Goal: Task Accomplishment & Management: Use online tool/utility

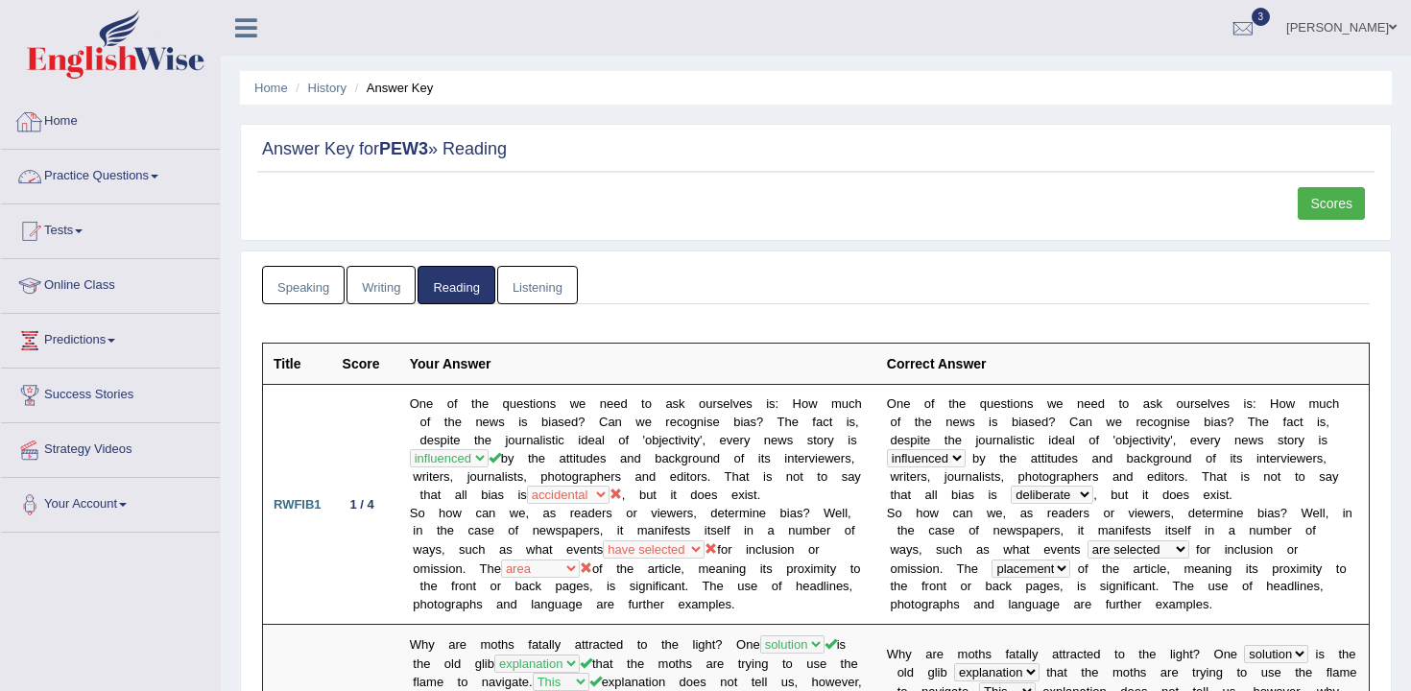
click at [125, 114] on link "Home" at bounding box center [110, 119] width 219 height 48
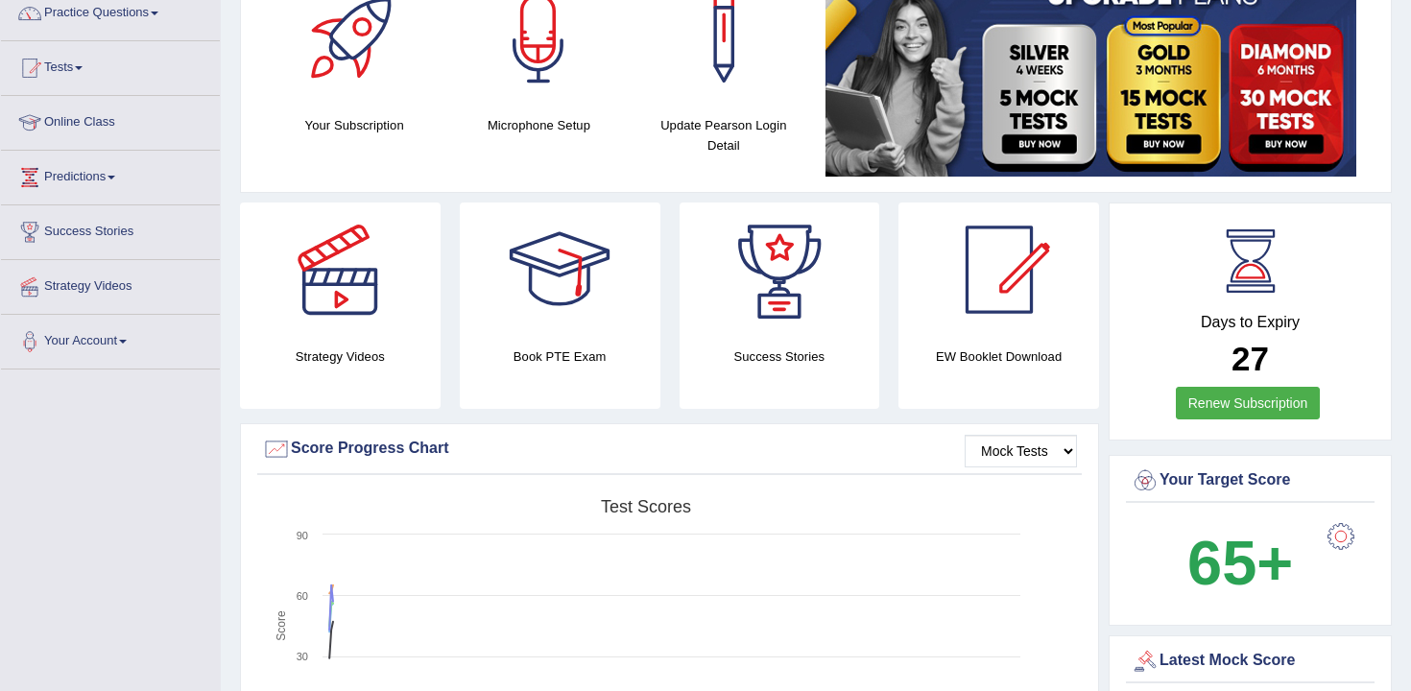
scroll to position [101, 0]
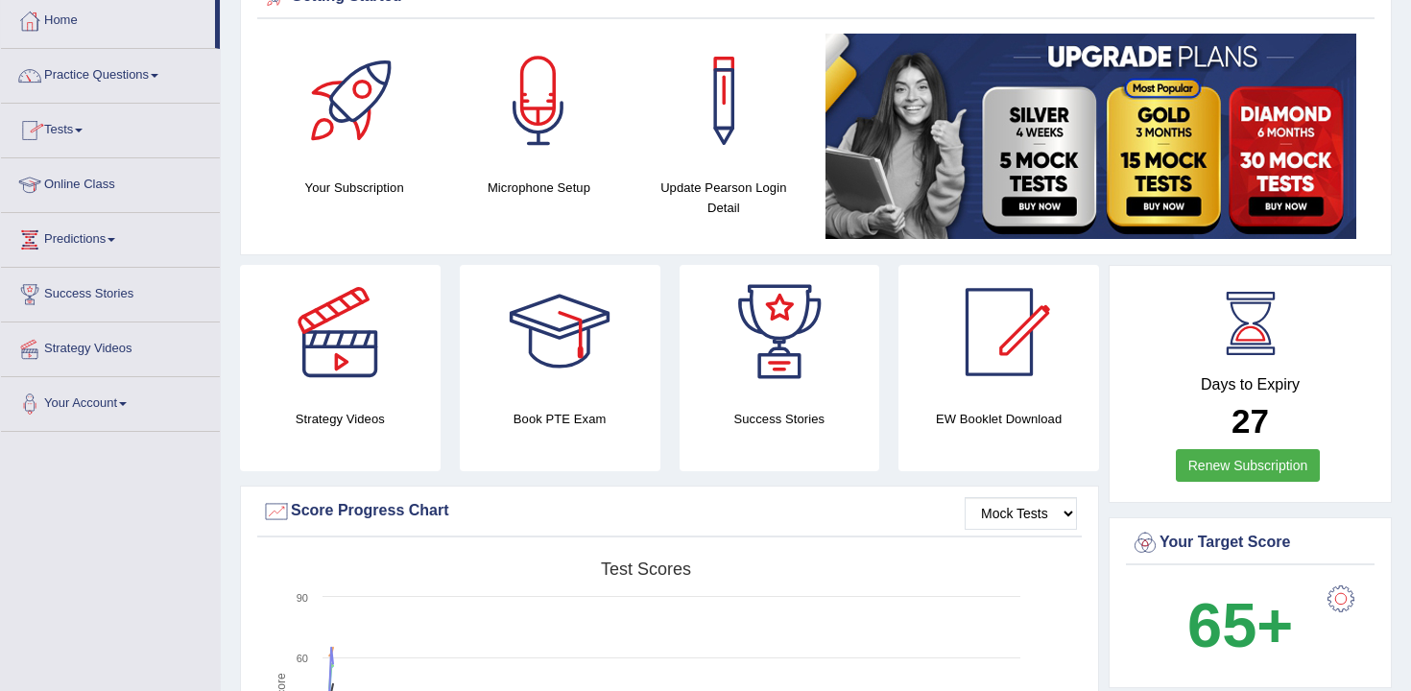
click at [104, 139] on link "Tests" at bounding box center [110, 128] width 219 height 48
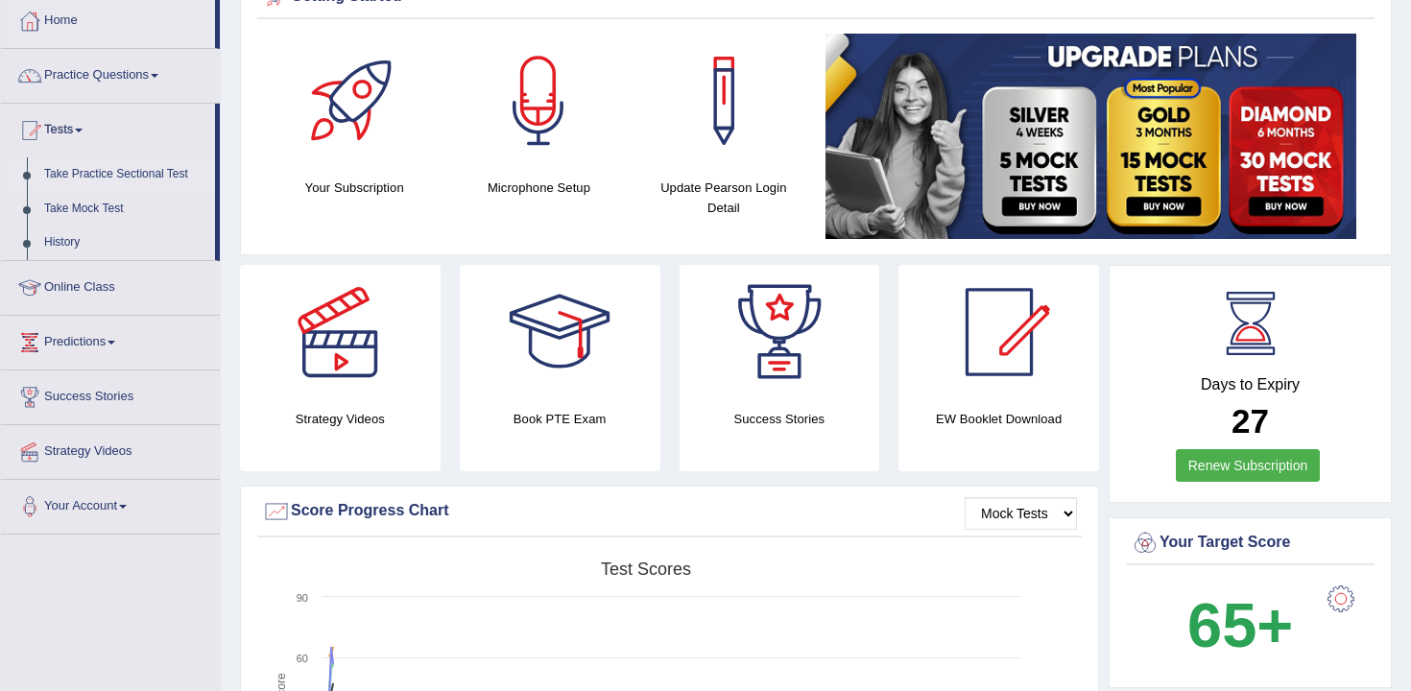
click at [127, 174] on link "Take Practice Sectional Test" at bounding box center [126, 174] width 180 height 35
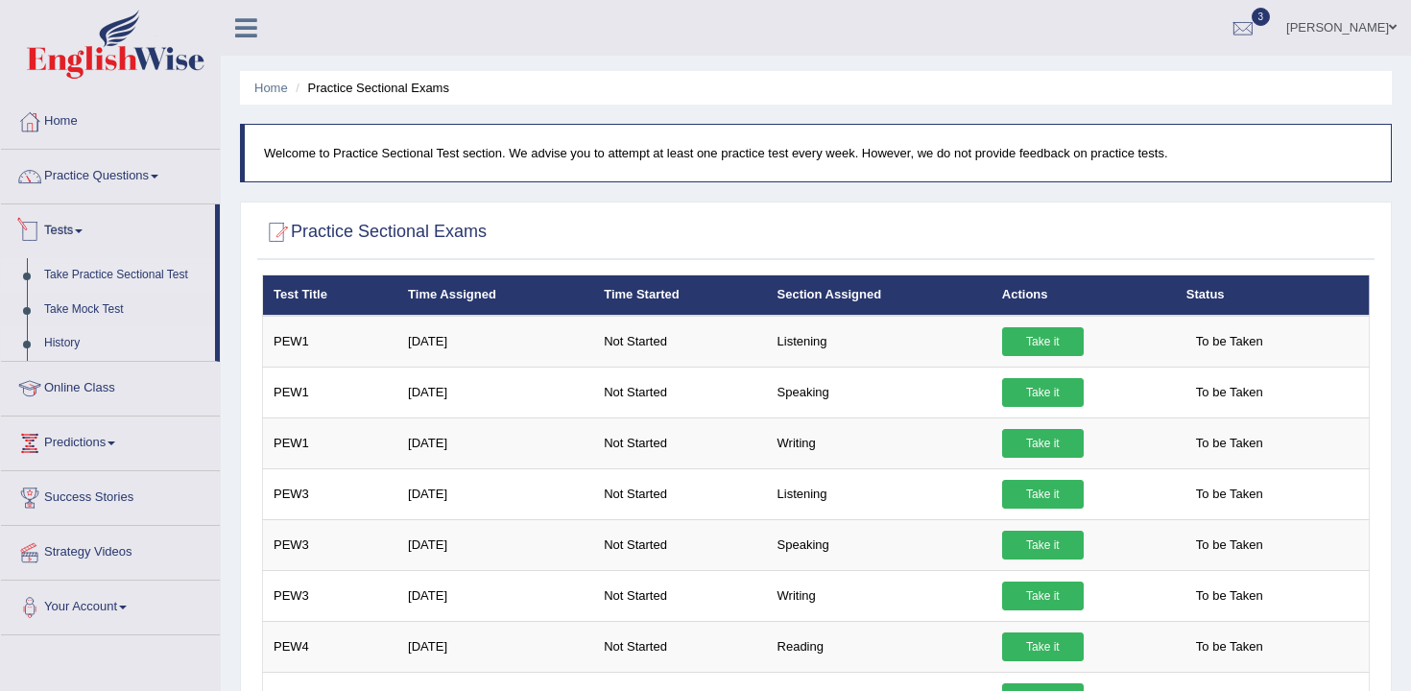
click at [68, 348] on link "History" at bounding box center [126, 343] width 180 height 35
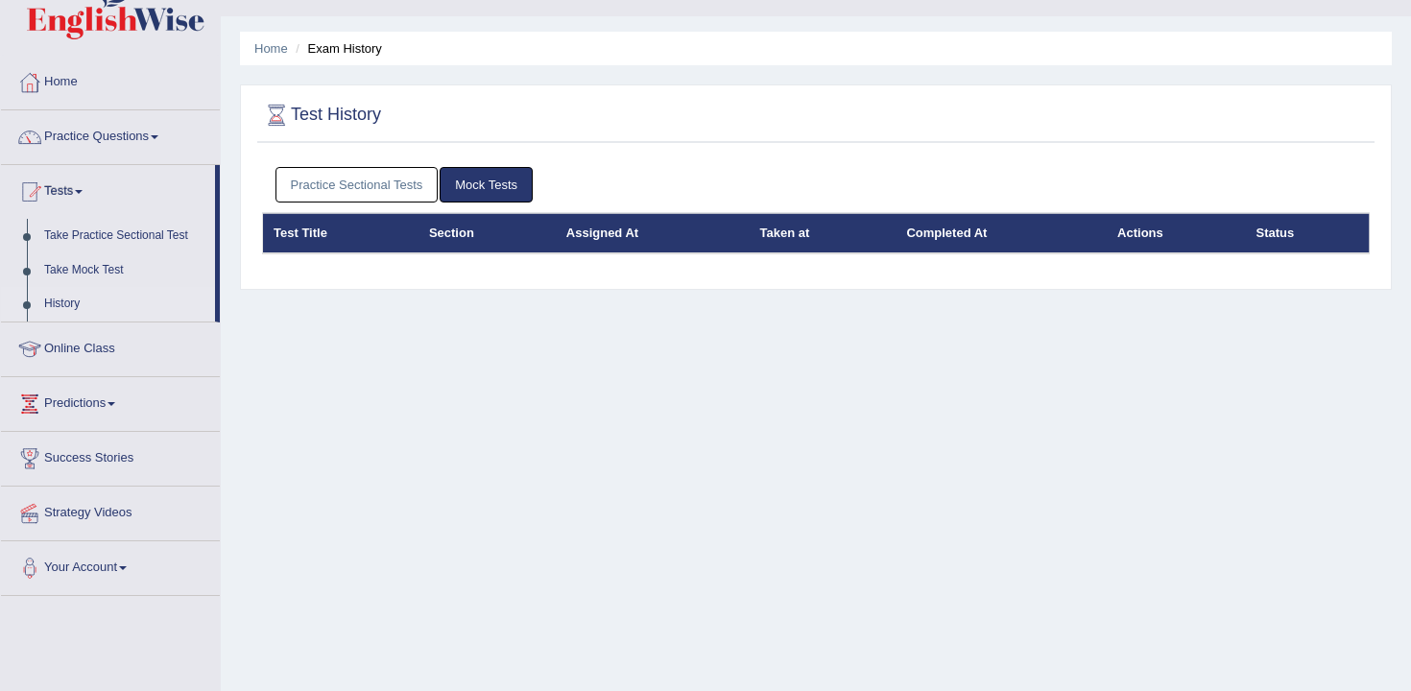
scroll to position [60, 0]
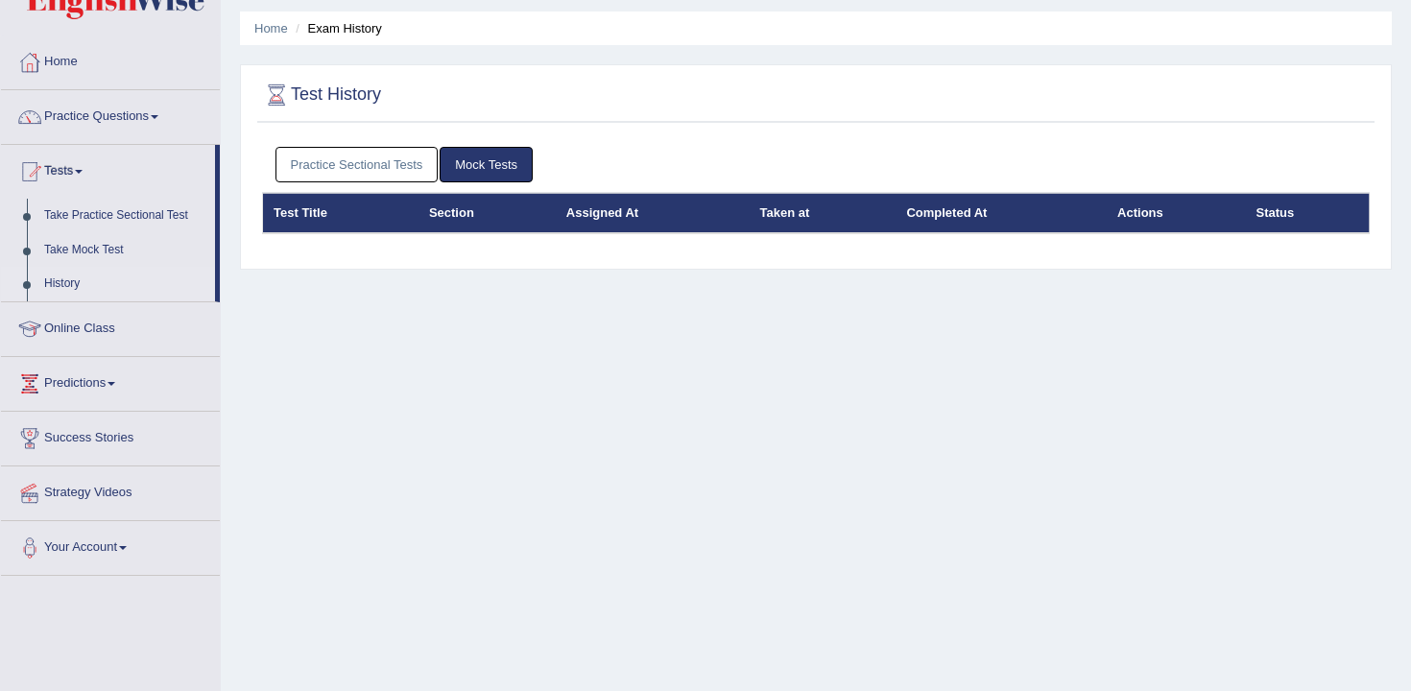
click at [372, 156] on link "Practice Sectional Tests" at bounding box center [357, 165] width 163 height 36
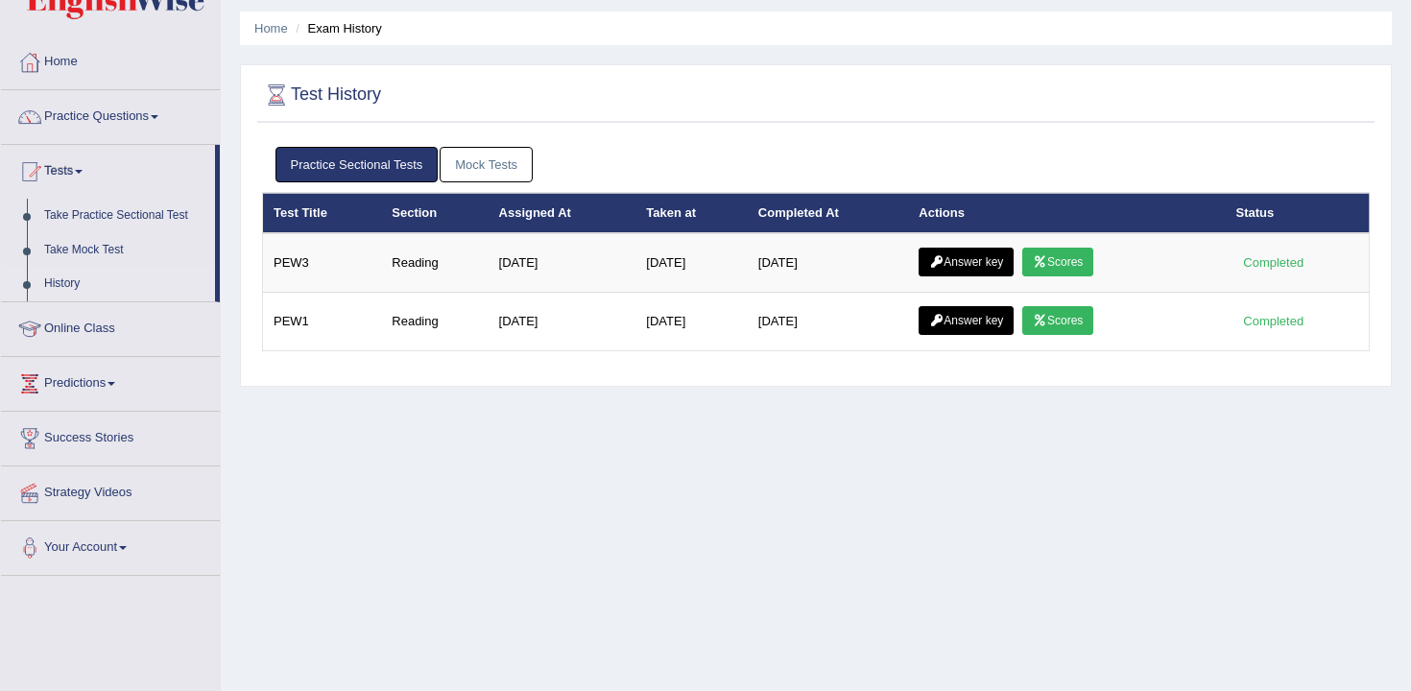
click at [66, 283] on link "History" at bounding box center [126, 284] width 180 height 35
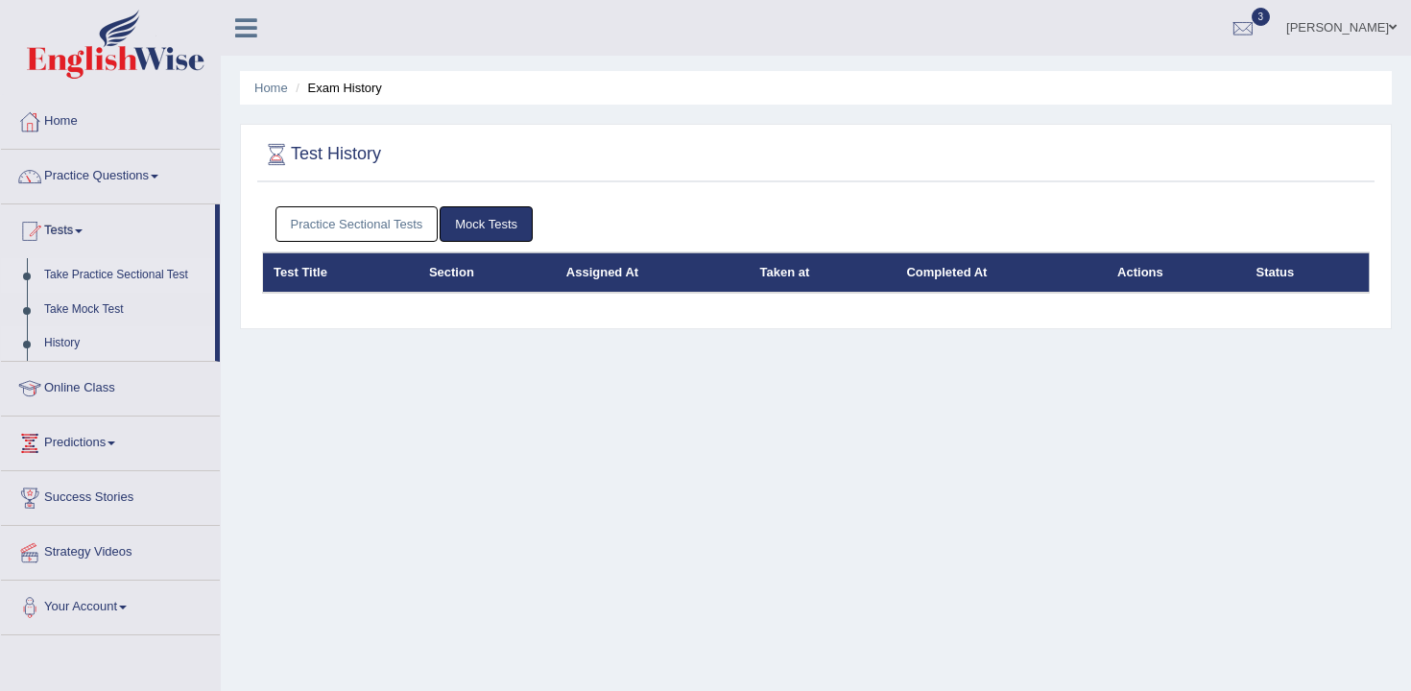
click at [85, 278] on link "Take Practice Sectional Test" at bounding box center [126, 275] width 180 height 35
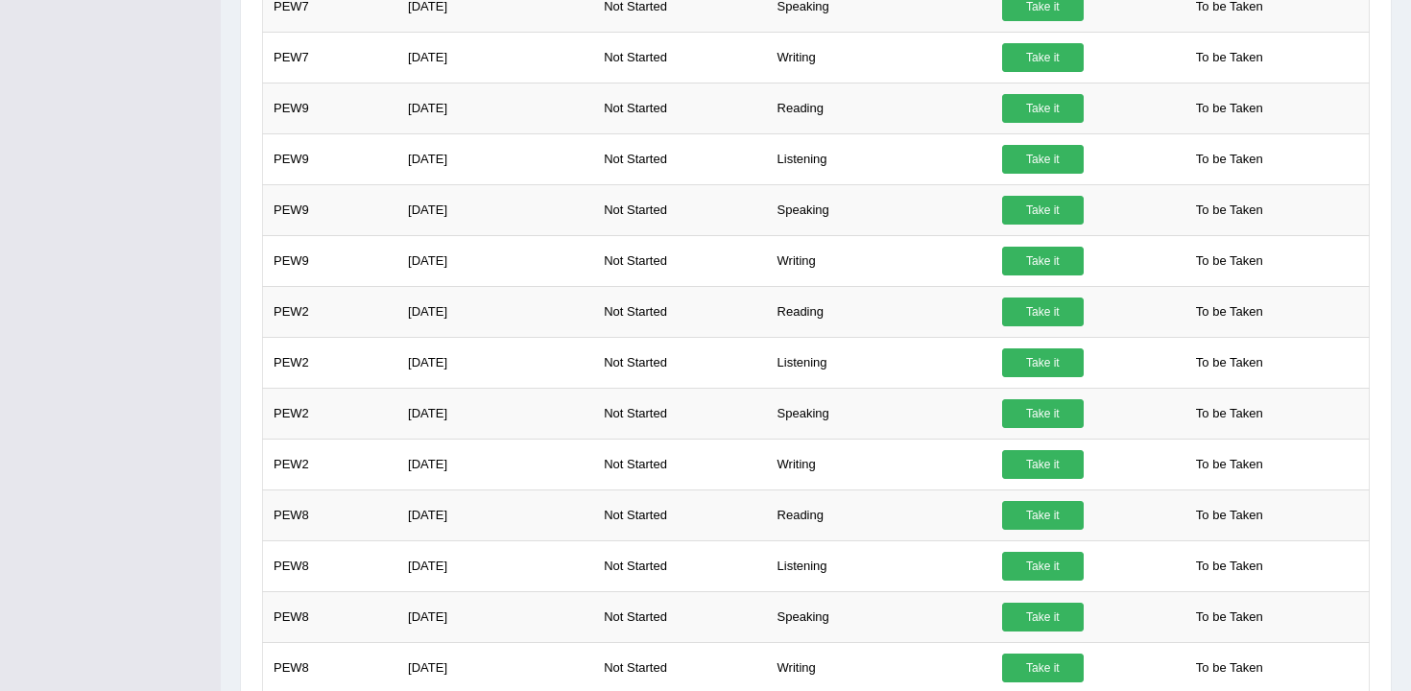
scroll to position [1377, 0]
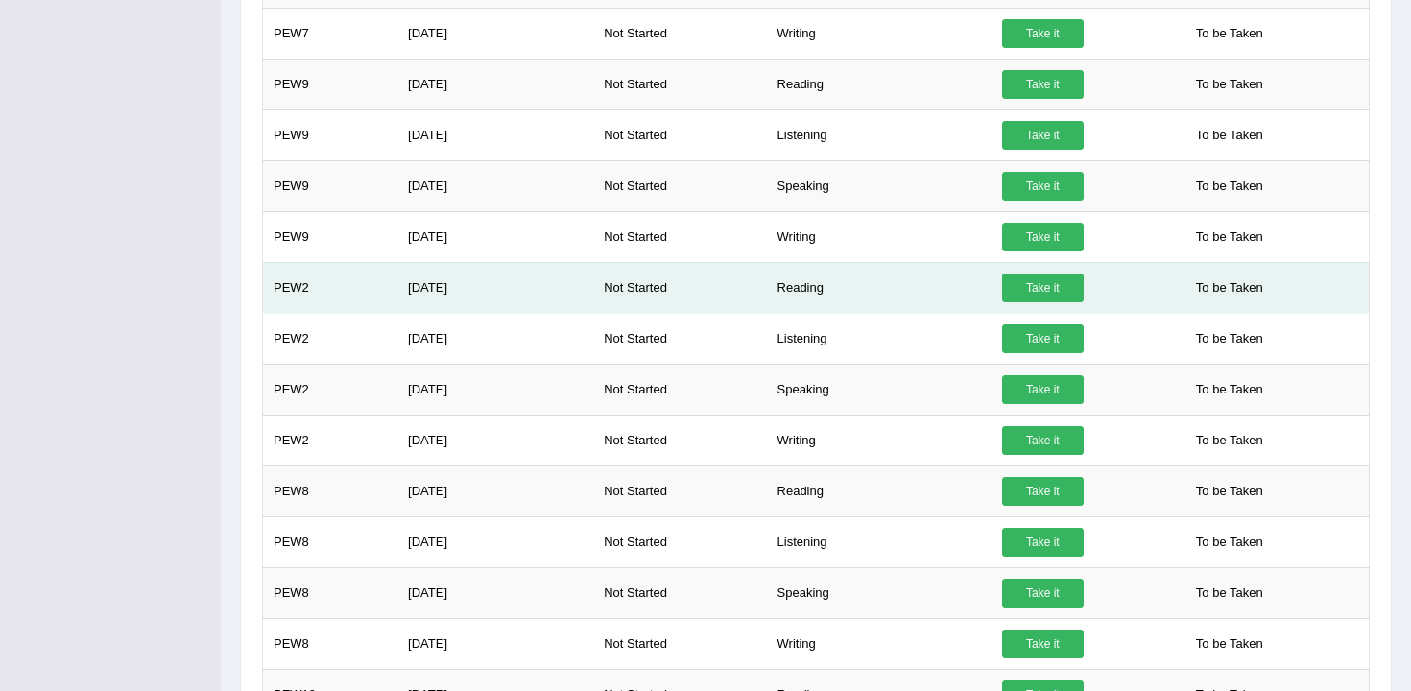
click at [1024, 285] on link "Take it" at bounding box center [1043, 288] width 82 height 29
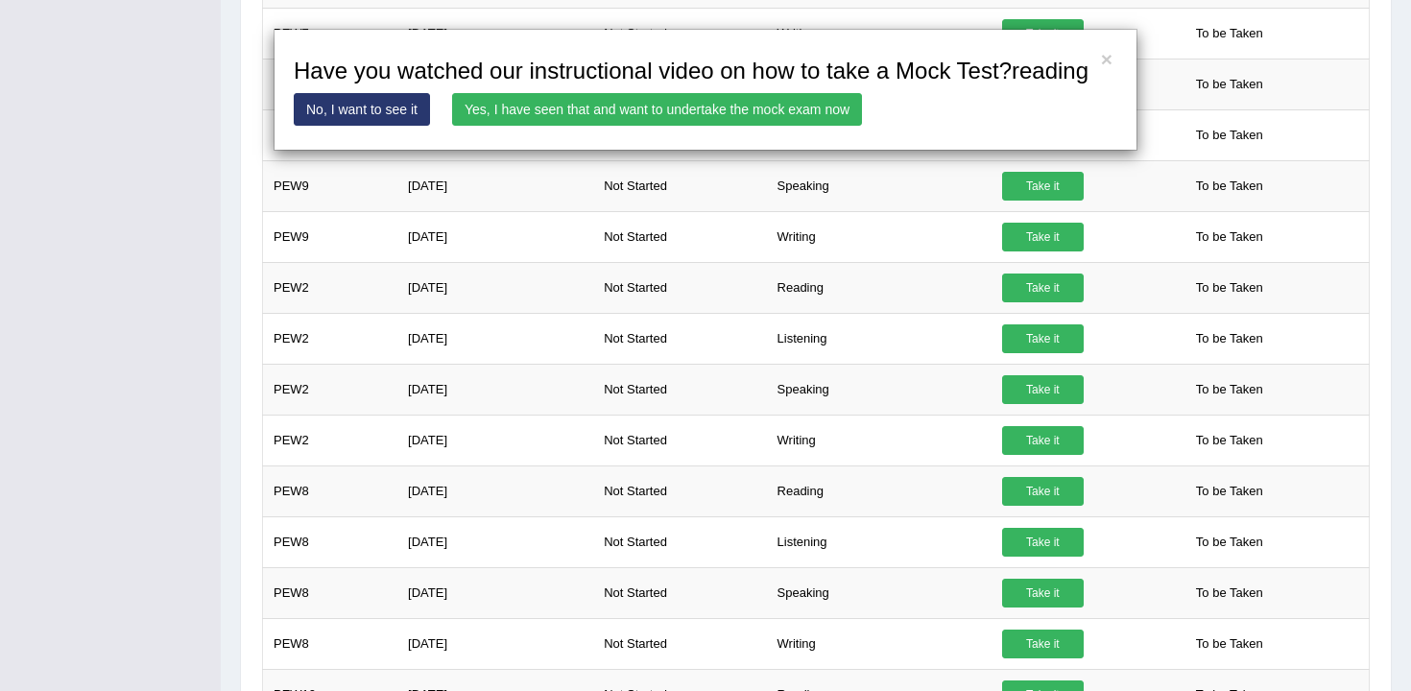
click at [679, 126] on link "Yes, I have seen that and want to undertake the mock exam now" at bounding box center [657, 109] width 410 height 33
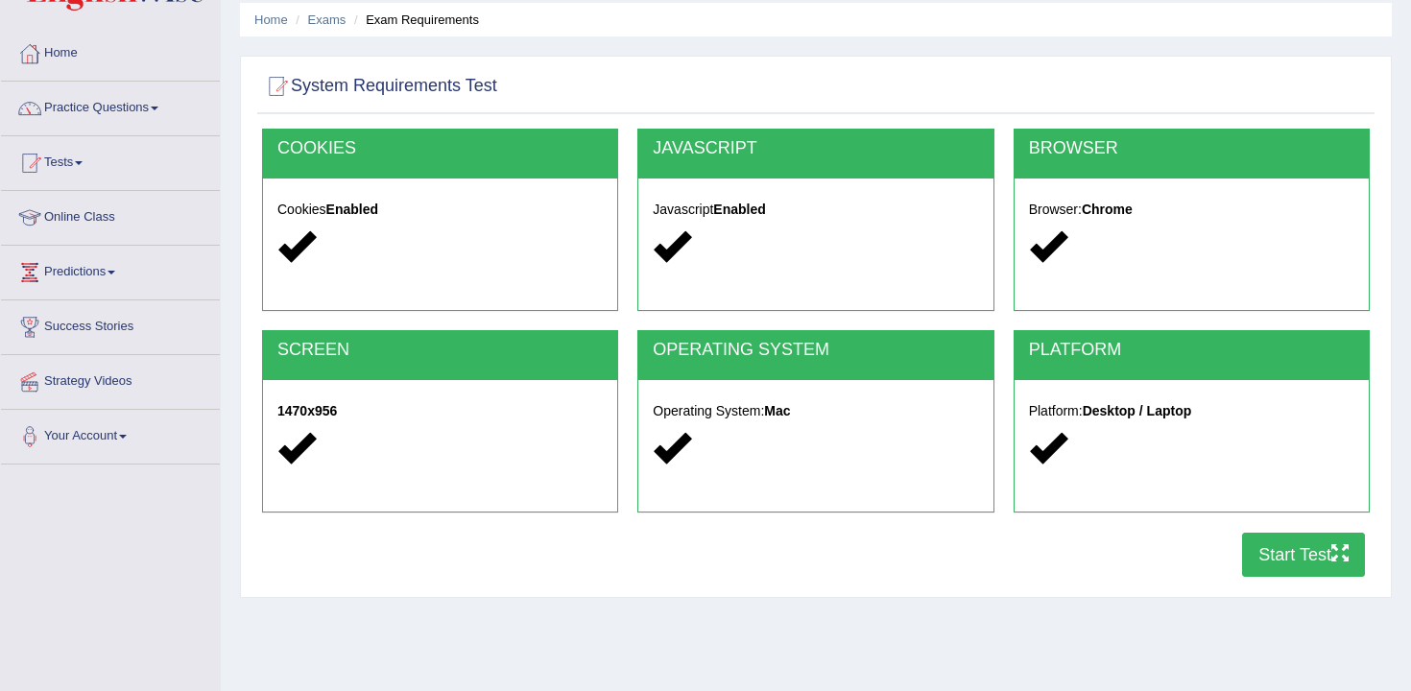
scroll to position [83, 0]
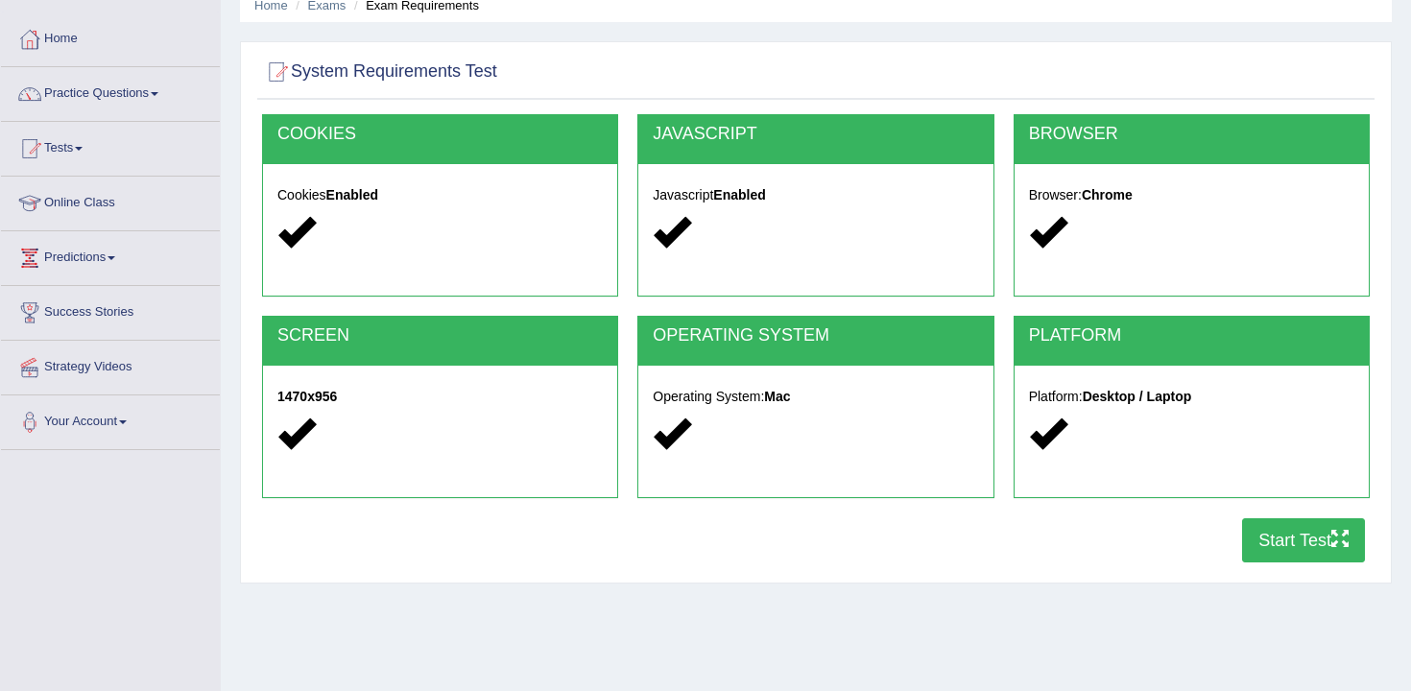
click at [1270, 546] on button "Start Test" at bounding box center [1303, 540] width 123 height 44
click at [70, 153] on link "Tests" at bounding box center [110, 146] width 219 height 48
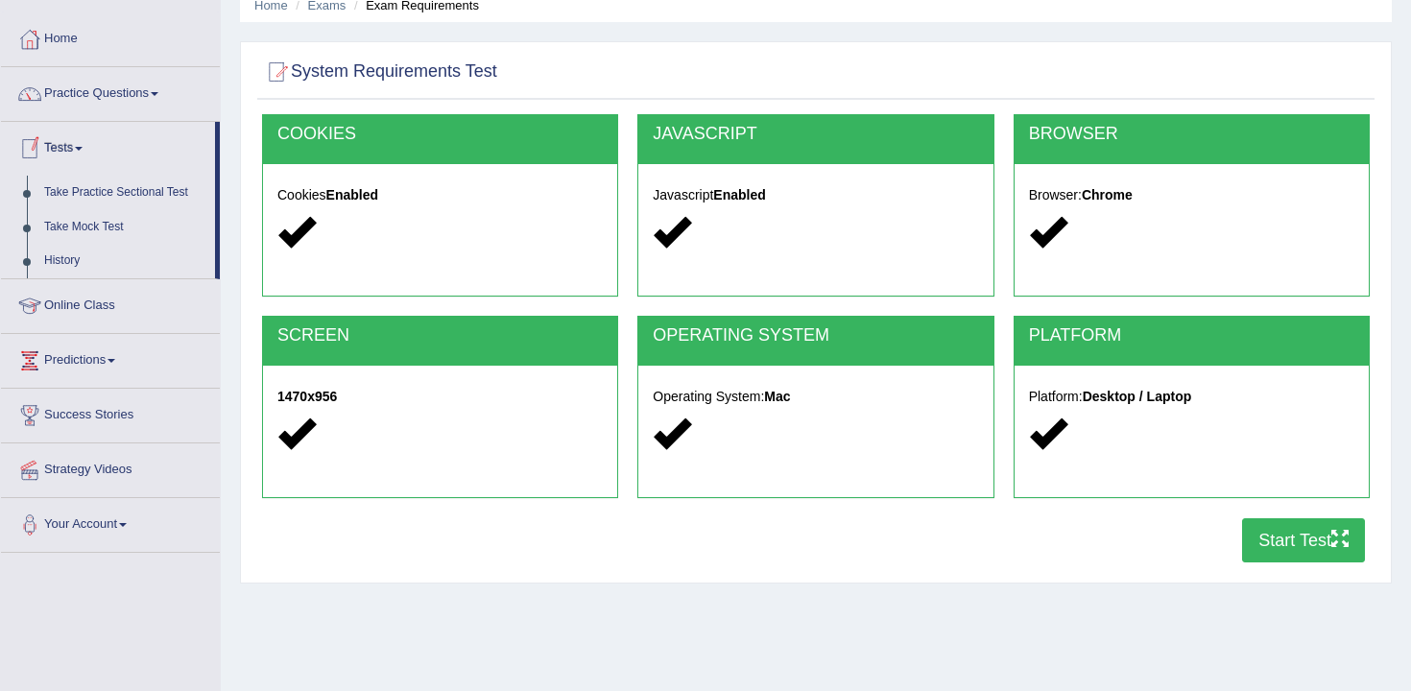
click at [83, 148] on span at bounding box center [79, 149] width 8 height 4
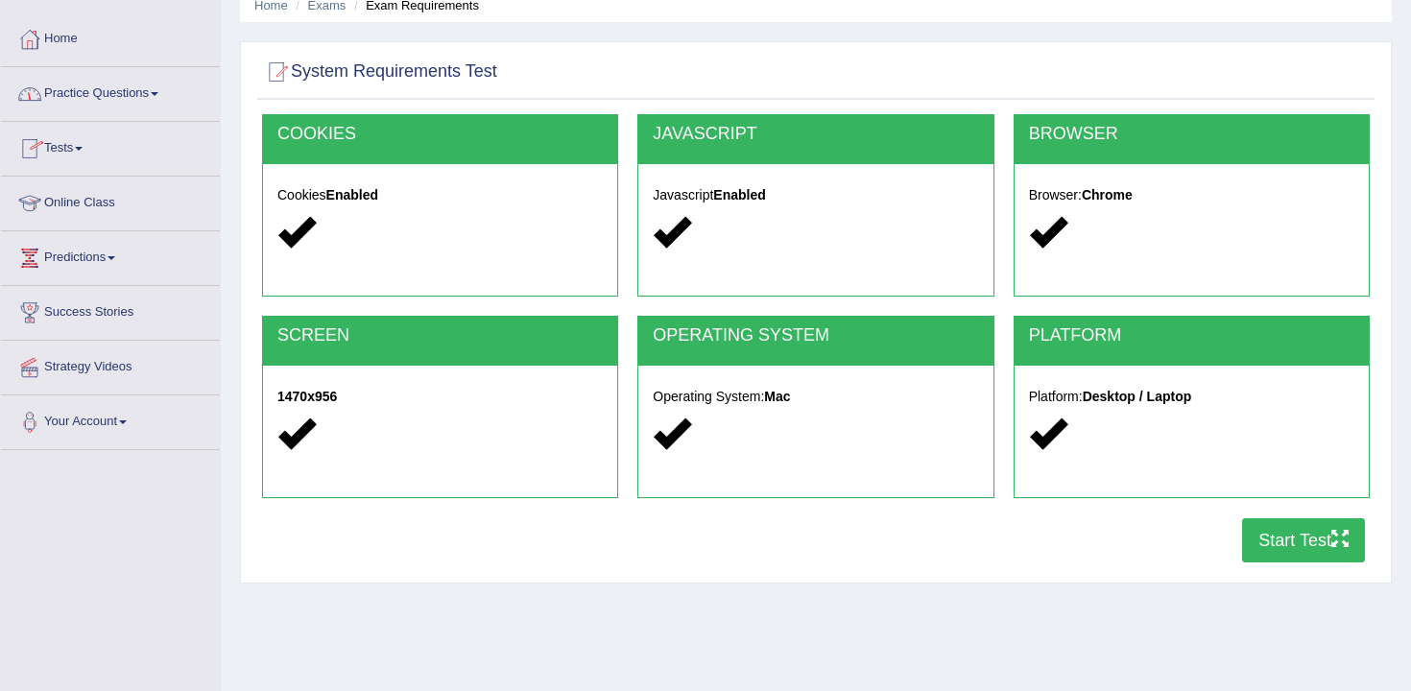
click at [140, 91] on link "Practice Questions" at bounding box center [110, 91] width 219 height 48
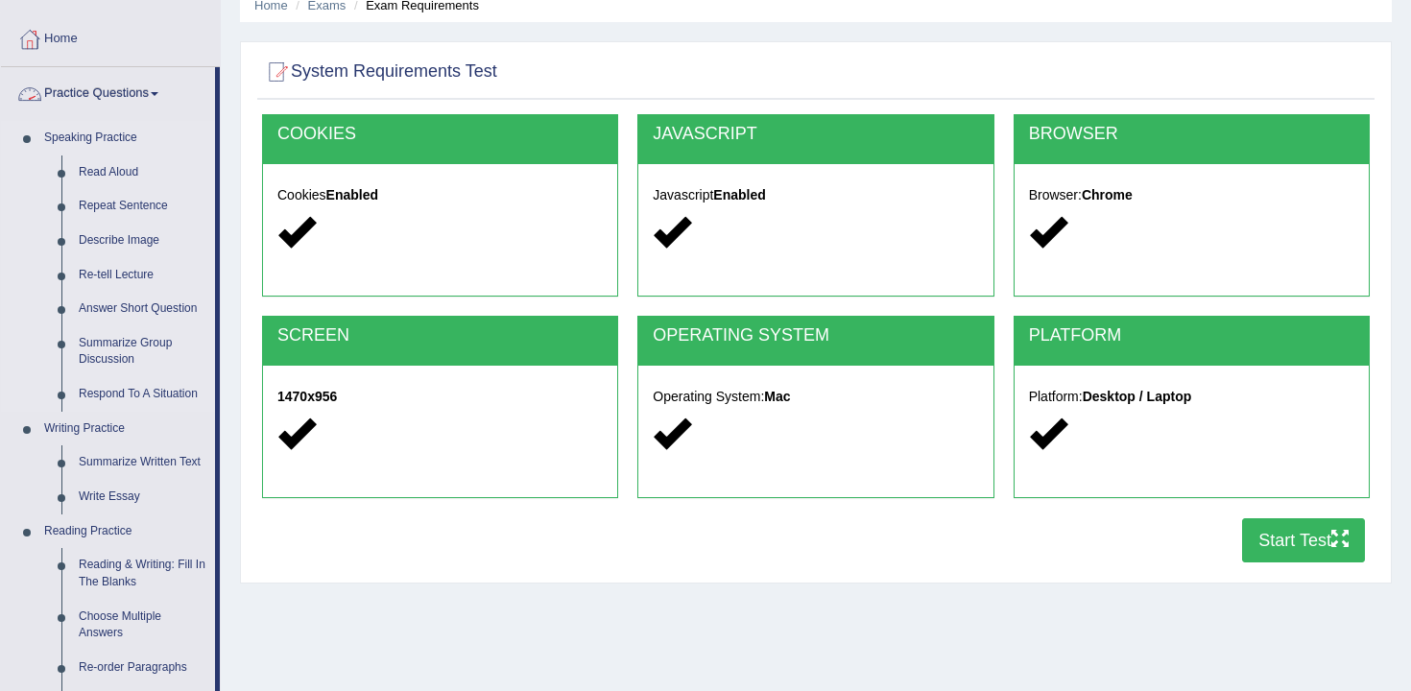
click at [121, 135] on link "Speaking Practice" at bounding box center [126, 138] width 180 height 35
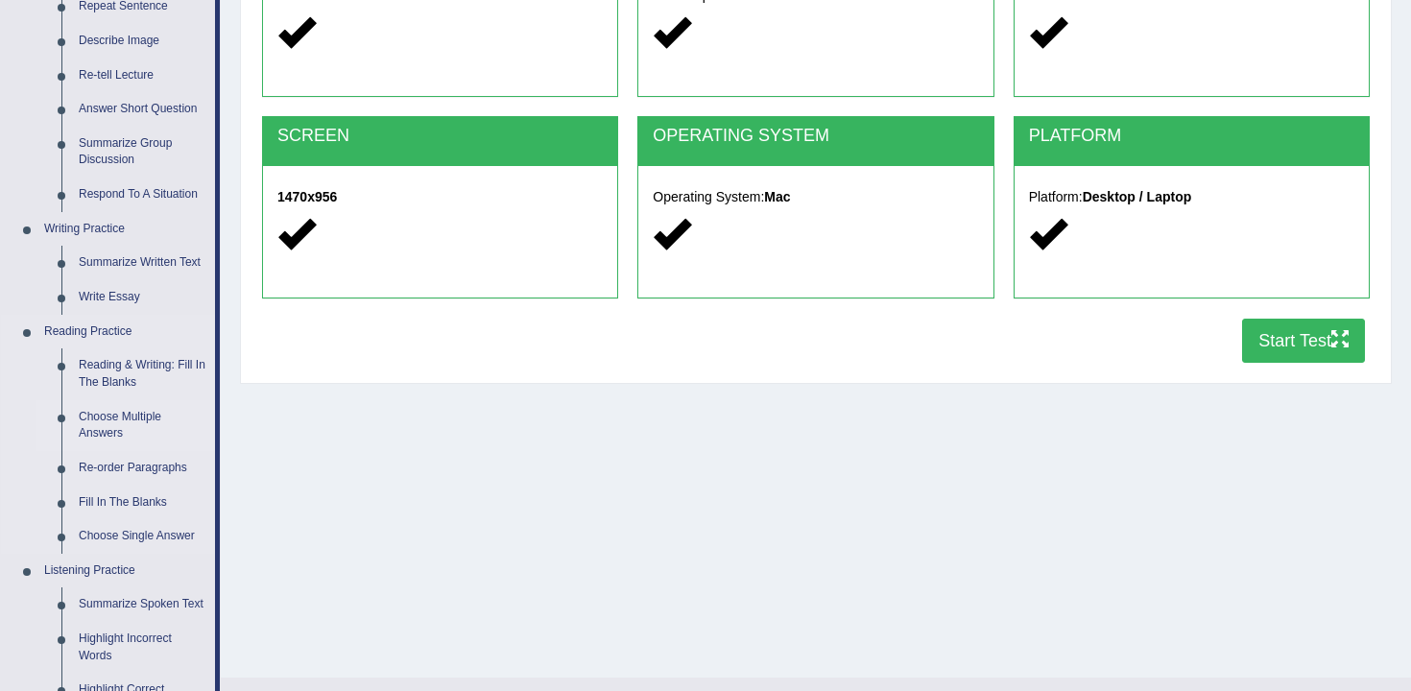
scroll to position [285, 0]
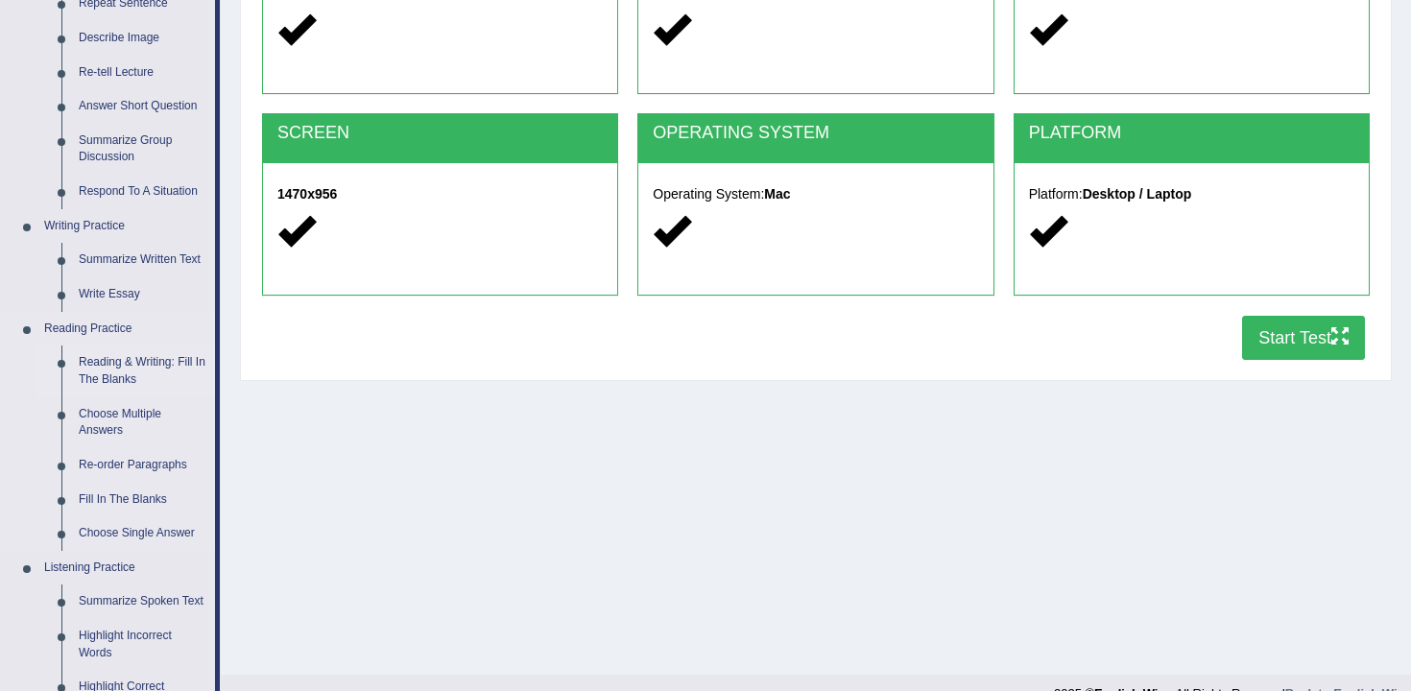
click at [137, 365] on link "Reading & Writing: Fill In The Blanks" at bounding box center [142, 371] width 145 height 51
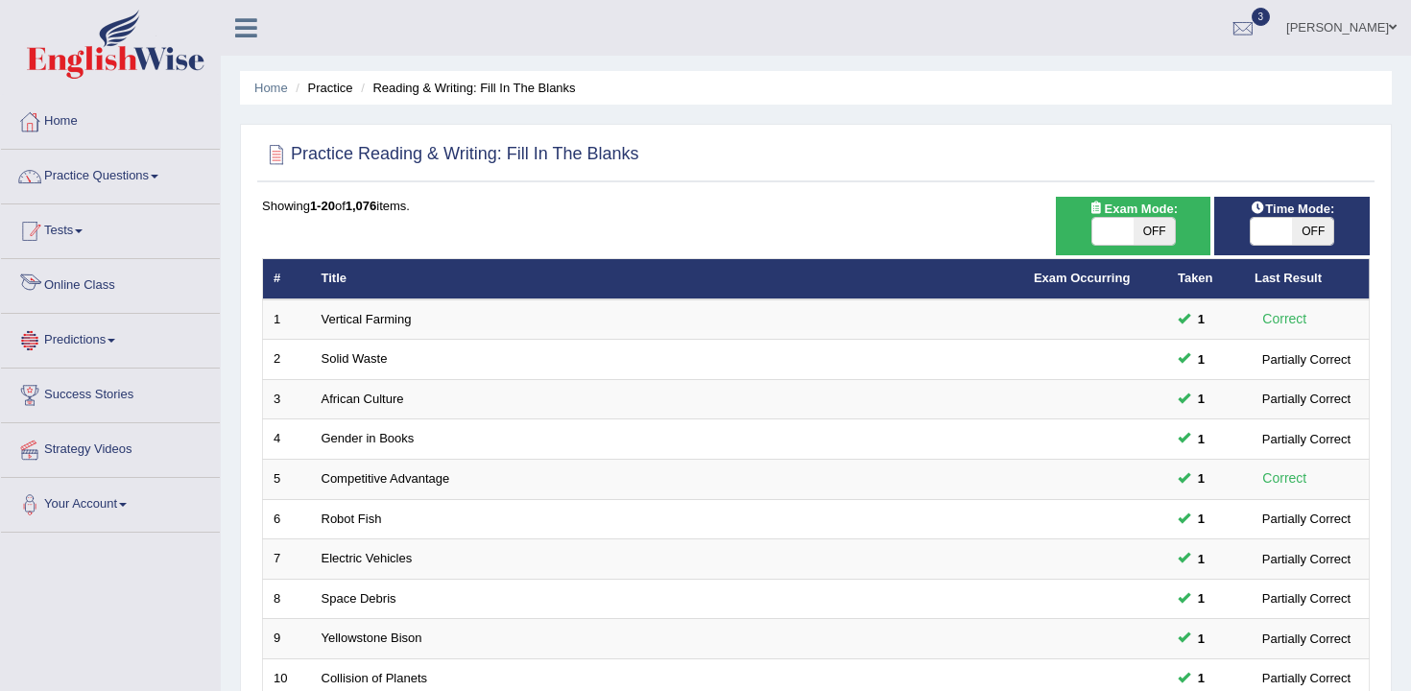
click at [73, 239] on link "Tests" at bounding box center [110, 228] width 219 height 48
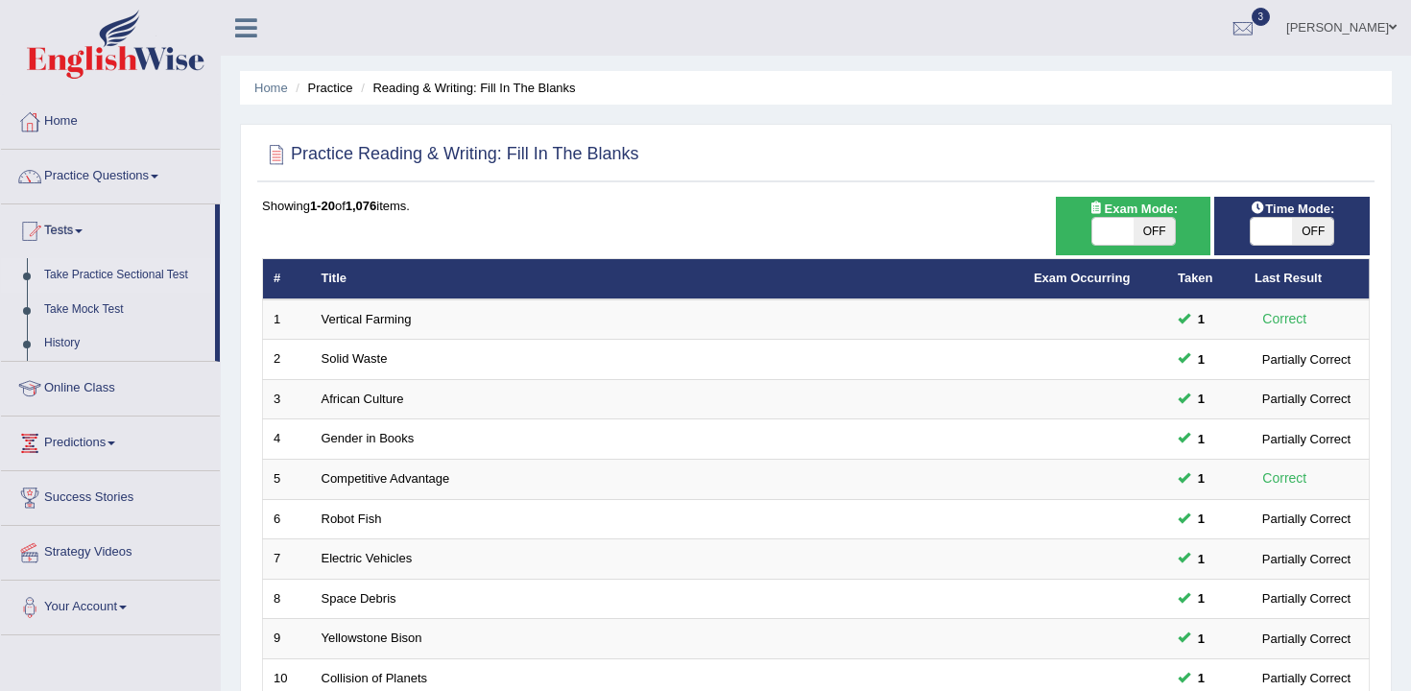
scroll to position [580, 0]
